Goal: Navigation & Orientation: Find specific page/section

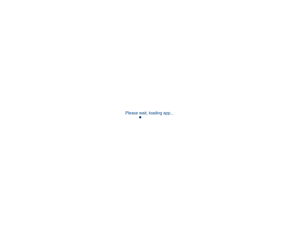
click at [130, 112] on p "Please wait, loading app..." at bounding box center [150, 113] width 48 height 6
click at [96, 107] on div "Please wait, loading app..." at bounding box center [149, 123] width 299 height 247
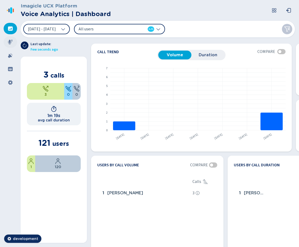
click at [10, 44] on icon at bounding box center [10, 42] width 5 height 5
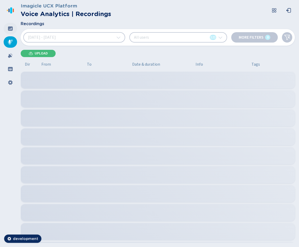
click at [10, 28] on icon at bounding box center [10, 28] width 5 height 4
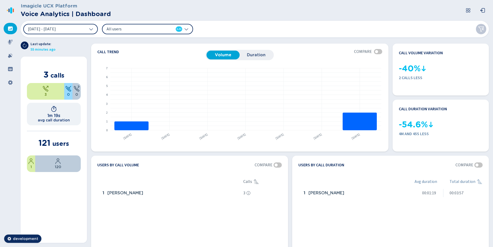
click at [147, 20] on header "Imagicle UCX Platform Voice Analytics | Dashboard" at bounding box center [256, 10] width 471 height 21
